Goal: Find specific page/section: Find specific page/section

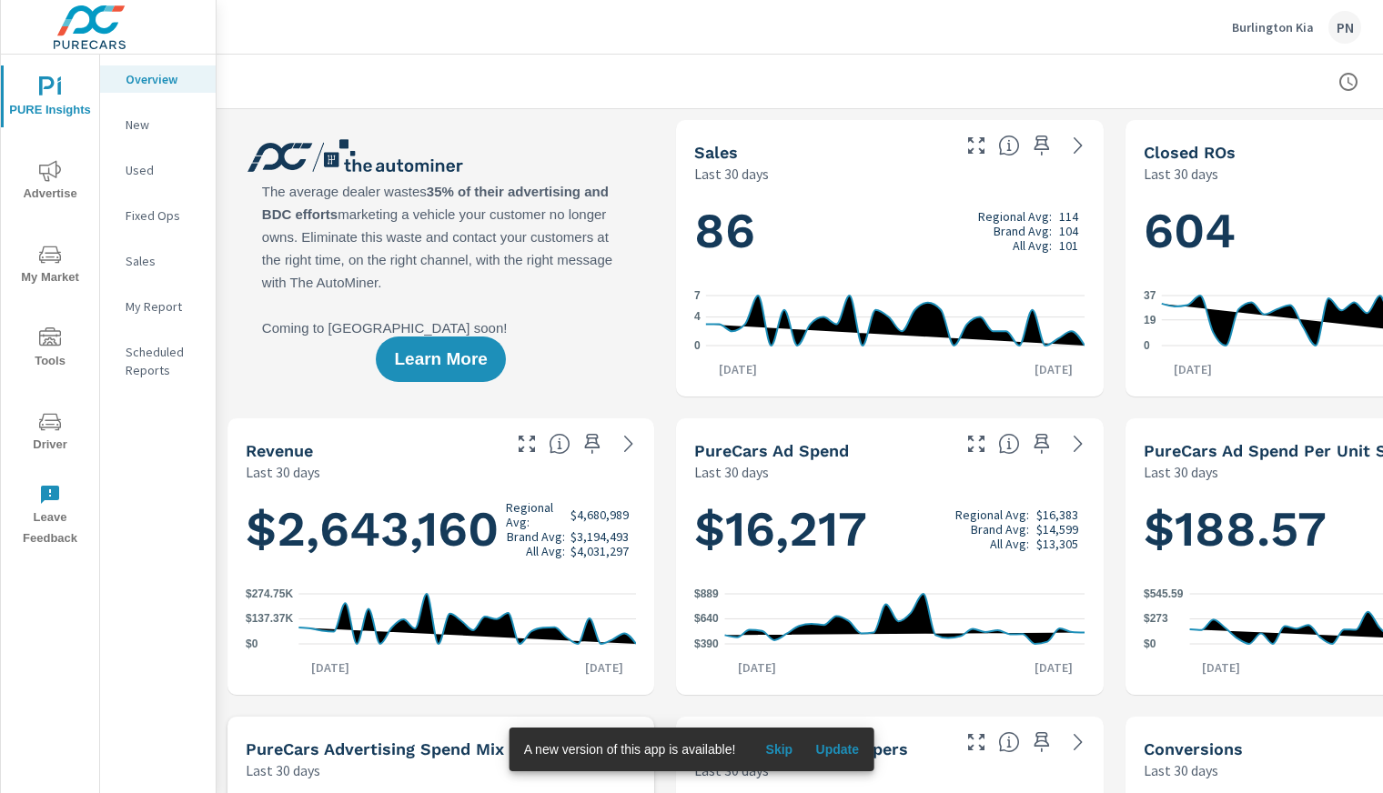
scroll to position [1, 0]
